Goal: Navigation & Orientation: Find specific page/section

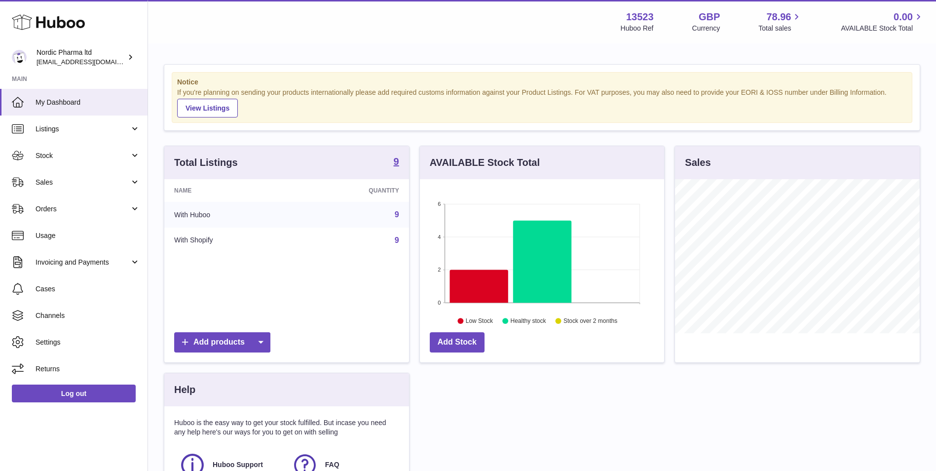
scroll to position [154, 244]
click at [71, 187] on span "Sales" at bounding box center [83, 182] width 94 height 9
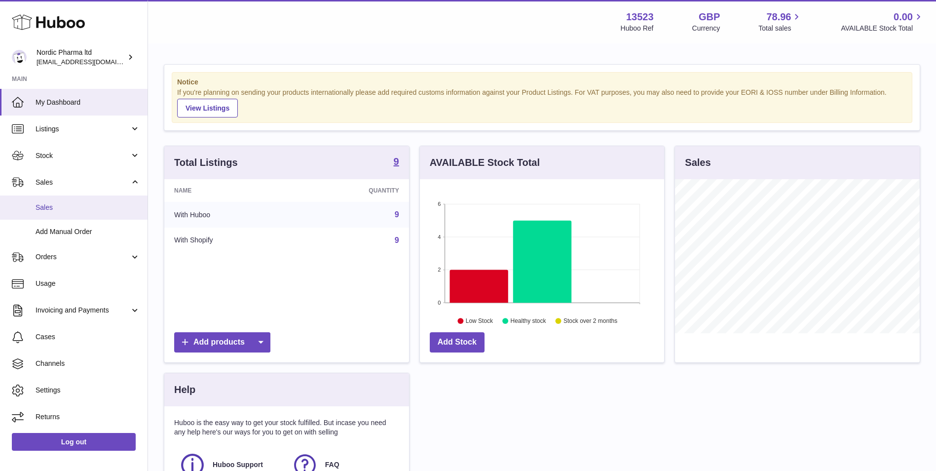
click at [50, 208] on span "Sales" at bounding box center [88, 207] width 105 height 9
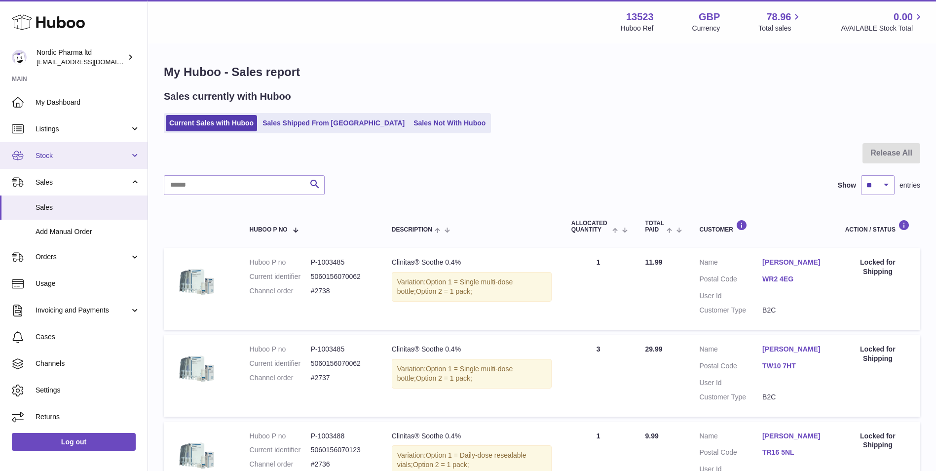
click at [65, 158] on span "Stock" at bounding box center [83, 155] width 94 height 9
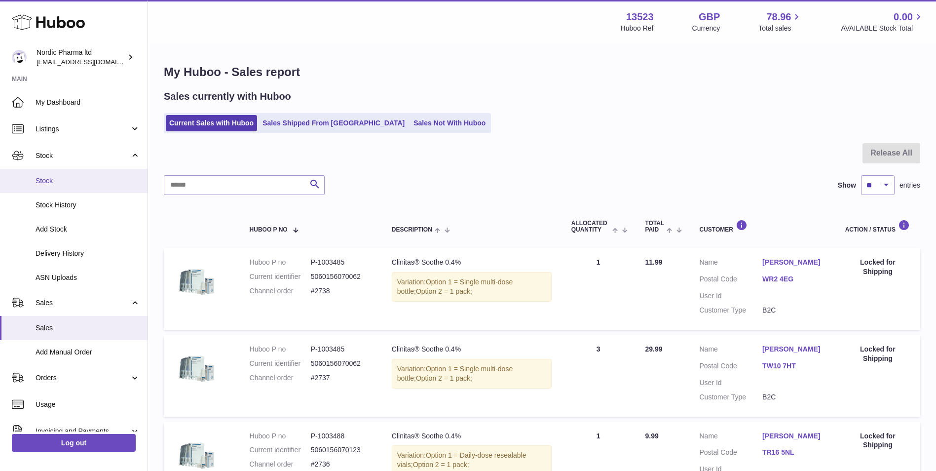
click at [49, 180] on span "Stock" at bounding box center [88, 180] width 105 height 9
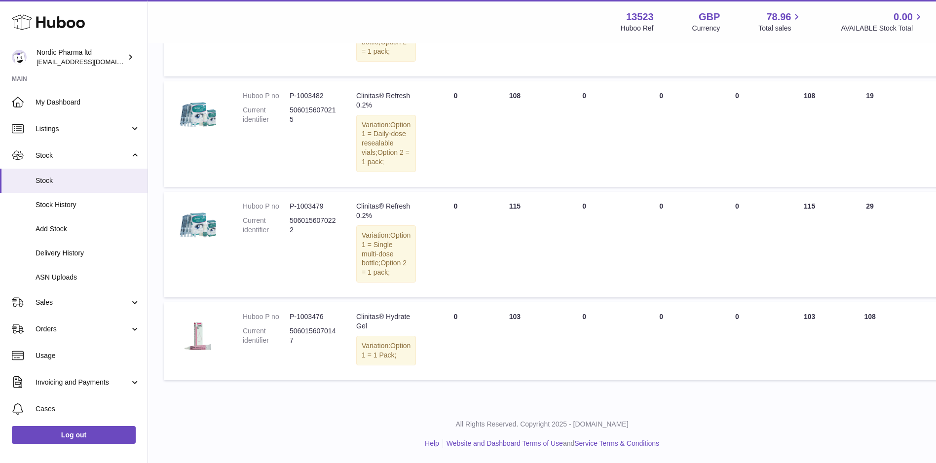
scroll to position [751, 0]
click at [99, 440] on link "Log out" at bounding box center [74, 435] width 124 height 18
